Goal: Task Accomplishment & Management: Manage account settings

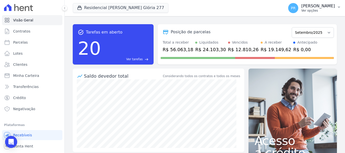
click at [314, 6] on p "[PERSON_NAME]" at bounding box center [319, 6] width 34 height 5
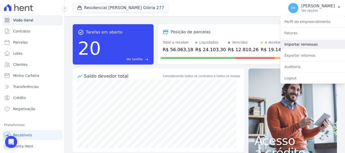
click at [299, 42] on link "Importar remessas" at bounding box center [313, 44] width 65 height 9
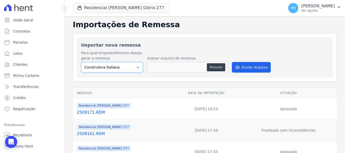
drag, startPoint x: 129, startPoint y: 64, endPoint x: 129, endPoint y: 69, distance: 4.6
click at [129, 64] on select "Construtora Italiana Residencial Maria da Glória 277 Residencial Maria da Glóri…" at bounding box center [112, 67] width 62 height 11
select select "7d698934-b935-4dc9-aa46-576f3138731b"
click at [81, 62] on select "Construtora Italiana Residencial Maria da Glória 277 Residencial Maria da Glóri…" at bounding box center [112, 67] width 62 height 11
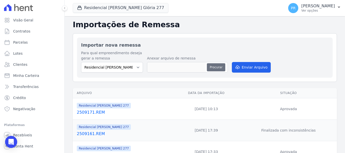
click at [213, 65] on button "Procurar" at bounding box center [216, 67] width 18 height 8
type input "2509172.REM"
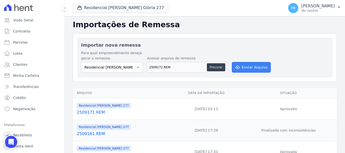
click at [246, 67] on button "Enviar Arquivo" at bounding box center [251, 67] width 39 height 11
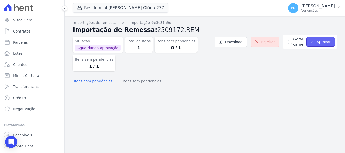
click at [321, 40] on button "Aprovar" at bounding box center [321, 42] width 29 height 10
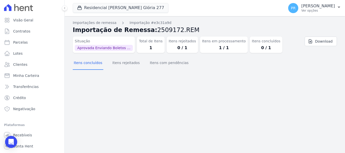
drag, startPoint x: 312, startPoint y: 6, endPoint x: 307, endPoint y: 19, distance: 13.7
click at [312, 6] on p "[PERSON_NAME]" at bounding box center [319, 6] width 34 height 5
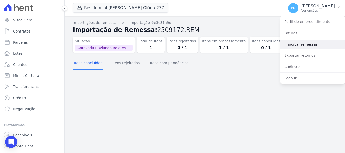
click at [305, 44] on link "Importar remessas" at bounding box center [313, 44] width 65 height 9
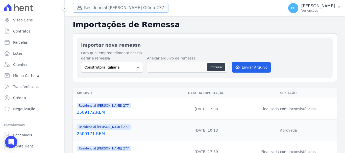
click at [120, 9] on button "Residencial [PERSON_NAME] 277" at bounding box center [121, 8] width 96 height 10
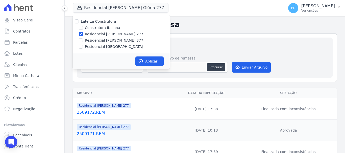
click at [186, 15] on div "Residencial Maria Da Glória 277 Laterza Construtora Construtora Italiana Reside…" at bounding box center [178, 8] width 210 height 17
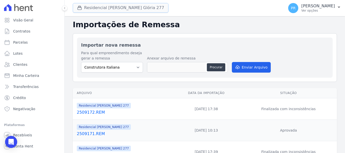
click at [117, 11] on button "Residencial [PERSON_NAME] 277" at bounding box center [121, 8] width 96 height 10
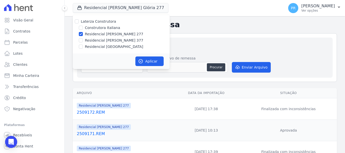
click at [97, 23] on label "Laterza Construtora" at bounding box center [98, 21] width 35 height 4
click at [79, 23] on input "Laterza Construtora" at bounding box center [77, 21] width 4 height 4
checkbox input "true"
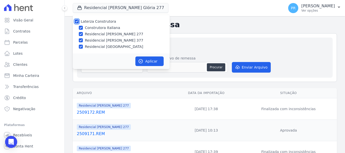
checkbox input "true"
click at [98, 21] on label "Laterza Construtora" at bounding box center [98, 21] width 35 height 4
click at [79, 21] on input "Laterza Construtora" at bounding box center [77, 21] width 4 height 4
checkbox input "false"
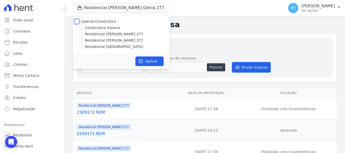
checkbox input "false"
click at [99, 28] on label "Construtora Italiana" at bounding box center [102, 27] width 35 height 5
click at [83, 28] on input "Construtora Italiana" at bounding box center [81, 28] width 4 height 4
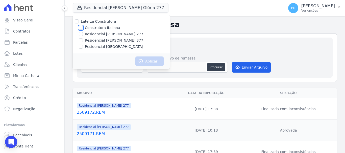
checkbox input "true"
click at [152, 64] on button "Aplicar" at bounding box center [150, 62] width 28 height 10
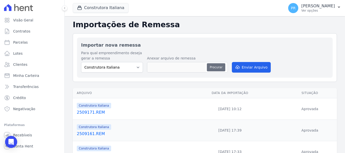
click at [219, 71] on button "Procurar" at bounding box center [216, 67] width 18 height 8
type input "2509172.REM"
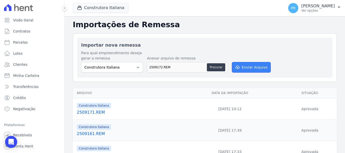
click at [247, 69] on button "Enviar Arquivo" at bounding box center [251, 67] width 39 height 11
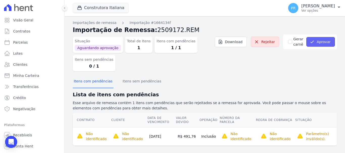
click at [318, 42] on button "Aprovar" at bounding box center [321, 42] width 29 height 10
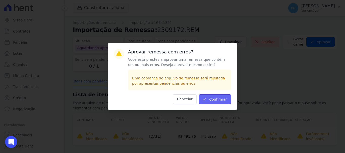
click at [220, 96] on button "Confirmar" at bounding box center [215, 100] width 32 height 10
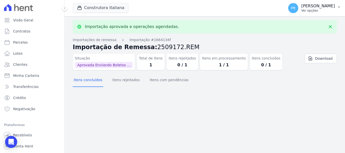
drag, startPoint x: 333, startPoint y: 10, endPoint x: 326, endPoint y: 15, distance: 9.1
click at [333, 10] on p "Ver opções" at bounding box center [319, 11] width 34 height 4
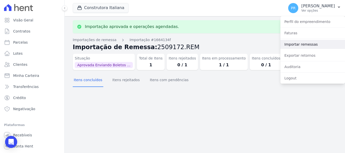
drag, startPoint x: 291, startPoint y: 48, endPoint x: 171, endPoint y: 41, distance: 120.5
click at [291, 48] on link "Importar remessas" at bounding box center [313, 44] width 65 height 9
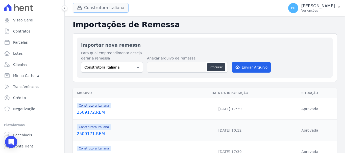
click at [96, 7] on button "Construtora Italiana" at bounding box center [101, 8] width 56 height 10
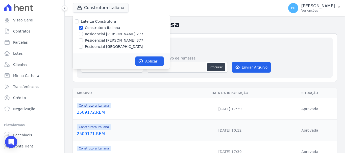
click at [97, 35] on label "Residencial [PERSON_NAME] 277" at bounding box center [114, 34] width 58 height 5
click at [83, 35] on input "Residencial [PERSON_NAME] 277" at bounding box center [81, 34] width 4 height 4
checkbox input "true"
click at [101, 41] on label "Residencial [PERSON_NAME] 377" at bounding box center [114, 40] width 58 height 5
click at [83, 41] on input "Residencial [PERSON_NAME] 377" at bounding box center [81, 40] width 4 height 4
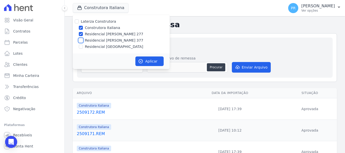
checkbox input "true"
click at [97, 26] on label "Construtora Italiana" at bounding box center [102, 27] width 35 height 5
click at [83, 26] on input "Construtora Italiana" at bounding box center [81, 28] width 4 height 4
checkbox input "false"
click at [101, 33] on label "Residencial [PERSON_NAME] 277" at bounding box center [114, 34] width 58 height 5
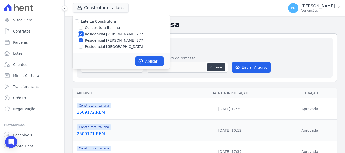
click at [83, 33] on input "Residencial [PERSON_NAME] 277" at bounding box center [81, 34] width 4 height 4
checkbox input "false"
drag, startPoint x: 145, startPoint y: 61, endPoint x: 131, endPoint y: 64, distance: 14.0
click at [145, 61] on button "Aplicar" at bounding box center [150, 62] width 28 height 10
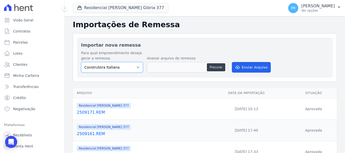
click at [122, 70] on select "Construtora Italiana Residencial Maria da Glória 277 Residencial Maria da Glóri…" at bounding box center [112, 67] width 62 height 11
select select "0cd9190e-dfd9-46e5-afc8-7298ef4c0c2b"
click at [81, 62] on select "Construtora Italiana Residencial Maria da Glória 277 Residencial Maria da Glóri…" at bounding box center [112, 67] width 62 height 11
click at [222, 72] on div "Procurar" at bounding box center [187, 67] width 81 height 11
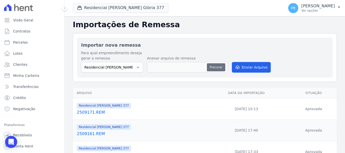
click at [222, 71] on button "Procurar" at bounding box center [216, 67] width 18 height 8
type input "2509172.REM"
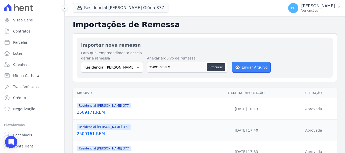
click at [251, 71] on button "Enviar Arquivo" at bounding box center [251, 67] width 39 height 11
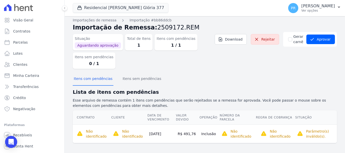
scroll to position [5, 0]
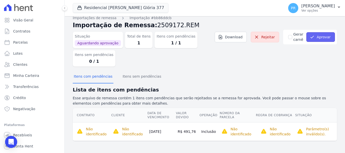
click at [319, 38] on button "Aprovar" at bounding box center [321, 37] width 29 height 10
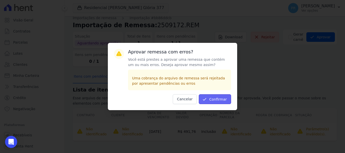
click at [218, 95] on button "Confirmar" at bounding box center [215, 100] width 32 height 10
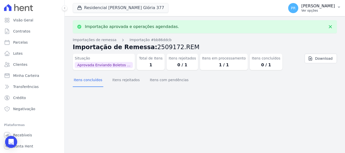
click at [317, 11] on p "Ver opções" at bounding box center [319, 11] width 34 height 4
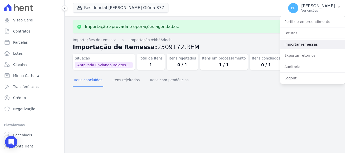
click at [302, 46] on link "Importar remessas" at bounding box center [313, 44] width 65 height 9
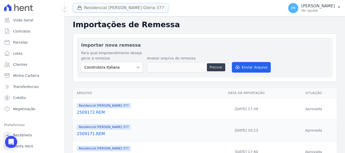
click at [113, 9] on button "Residencial [PERSON_NAME] Glória 377" at bounding box center [121, 8] width 96 height 10
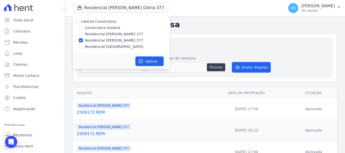
click at [106, 32] on label "Residencial [PERSON_NAME] 277" at bounding box center [114, 34] width 58 height 5
click at [83, 32] on input "Residencial [PERSON_NAME] 277" at bounding box center [81, 34] width 4 height 4
checkbox input "true"
drag, startPoint x: 107, startPoint y: 40, endPoint x: 138, endPoint y: 50, distance: 32.1
click at [107, 40] on label "Residencial [PERSON_NAME] 377" at bounding box center [114, 40] width 58 height 5
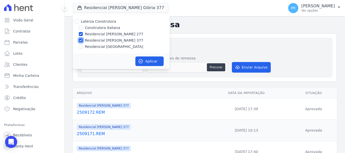
click at [83, 40] on input "Residencial [PERSON_NAME] 377" at bounding box center [81, 40] width 4 height 4
checkbox input "false"
drag, startPoint x: 139, startPoint y: 63, endPoint x: 157, endPoint y: 67, distance: 18.6
click at [140, 63] on icon "button" at bounding box center [140, 61] width 5 height 5
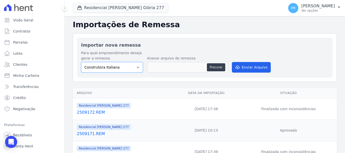
drag, startPoint x: 125, startPoint y: 67, endPoint x: 126, endPoint y: 72, distance: 4.7
click at [125, 67] on select "Construtora Italiana Residencial [PERSON_NAME] 277 Residencial [PERSON_NAME][ST…" at bounding box center [112, 67] width 62 height 11
select select "7d698934-b935-4dc9-aa46-576f3138731b"
click at [81, 62] on select "Construtora Italiana Residencial [PERSON_NAME] 277 Residencial [PERSON_NAME][ST…" at bounding box center [112, 67] width 62 height 11
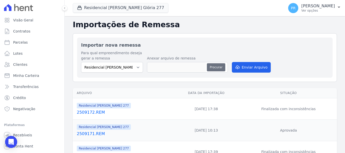
click at [219, 69] on button "Procurar" at bounding box center [216, 67] width 18 height 8
type input "2509172.REM"
click at [243, 73] on div "Para qual empreendimento deseja gerar a remessa Construtora Italiana Residencia…" at bounding box center [205, 62] width 248 height 23
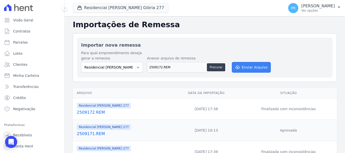
click at [248, 66] on button "Enviar Arquivo" at bounding box center [251, 67] width 39 height 11
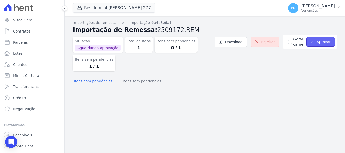
click at [318, 40] on button "Aprovar" at bounding box center [321, 42] width 29 height 10
